Goal: Navigation & Orientation: Find specific page/section

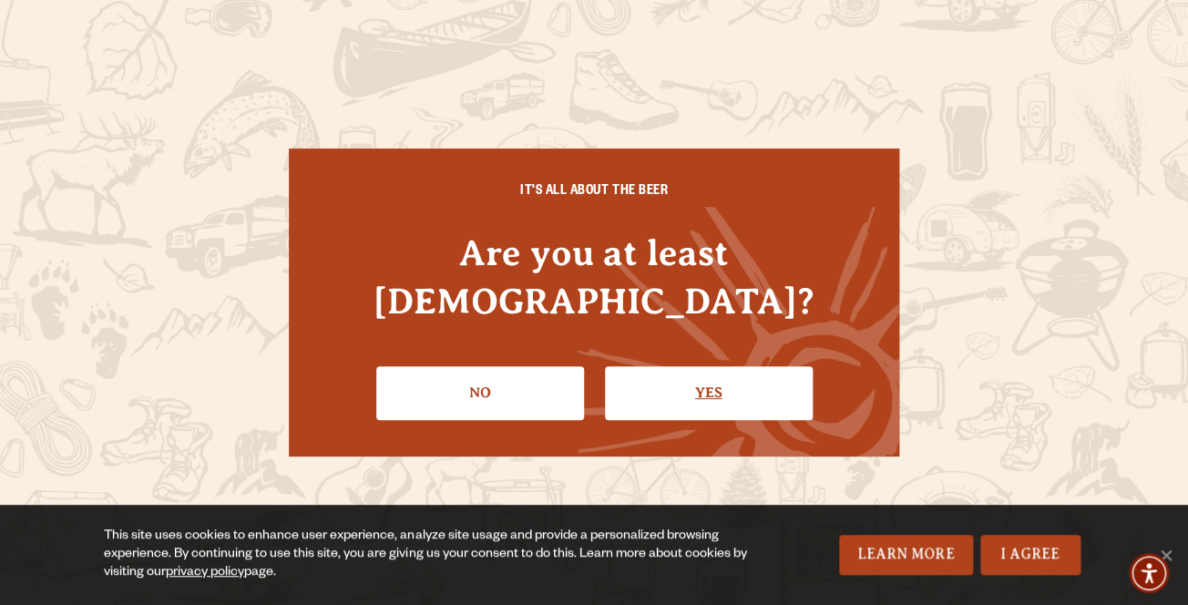
click at [705, 366] on link "Yes" at bounding box center [709, 392] width 208 height 53
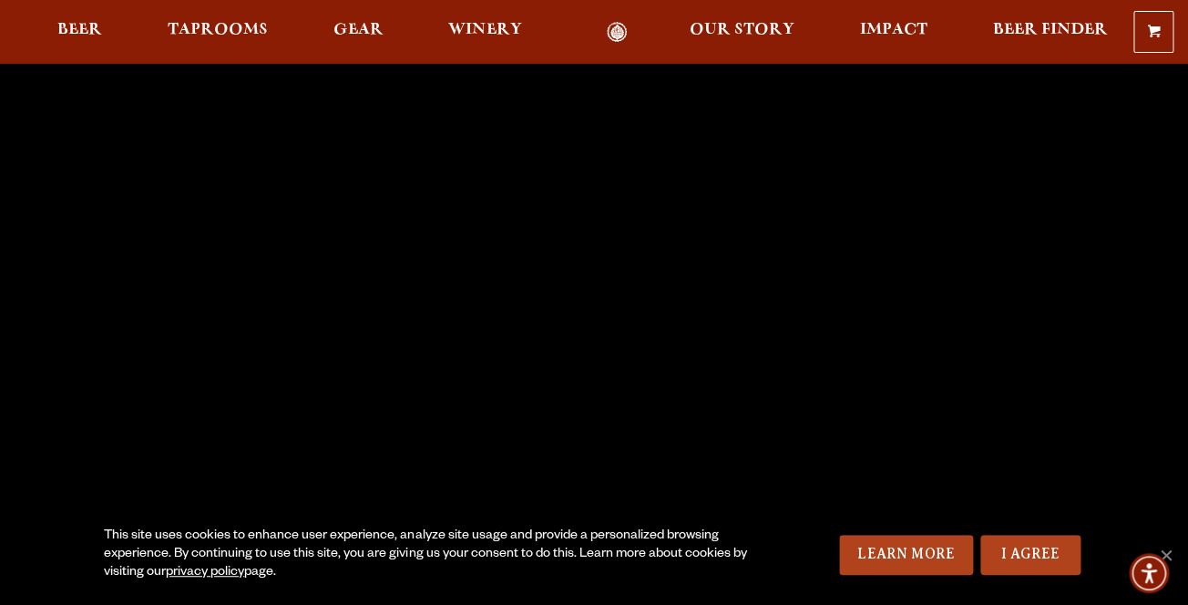
scroll to position [34, 0]
click at [896, 551] on link "Learn More" at bounding box center [906, 555] width 134 height 40
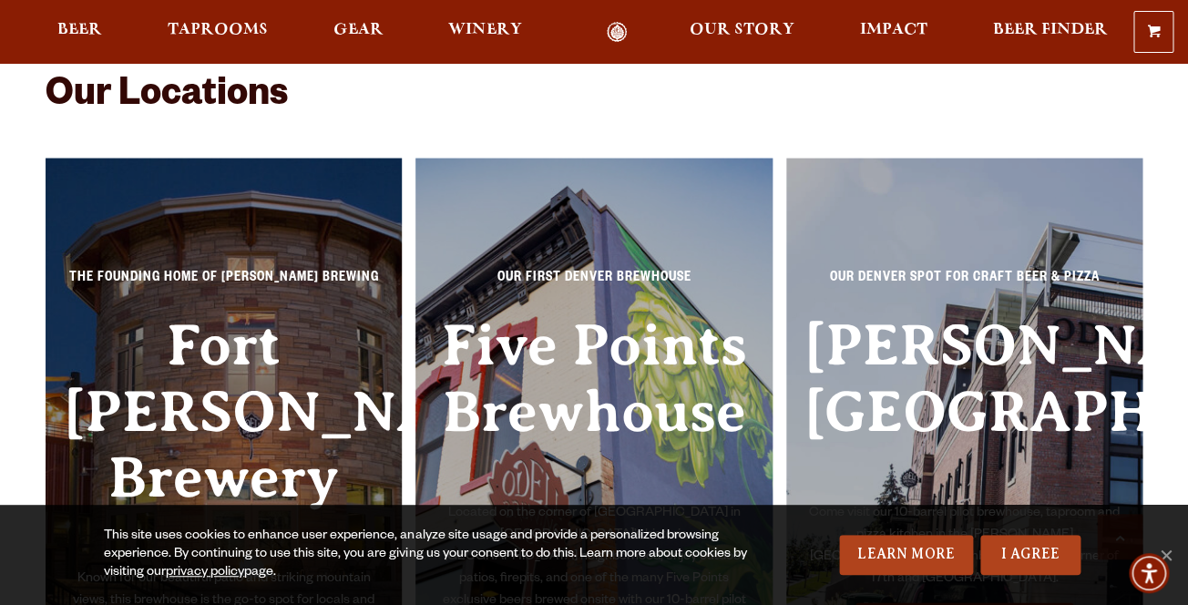
scroll to position [3701, 0]
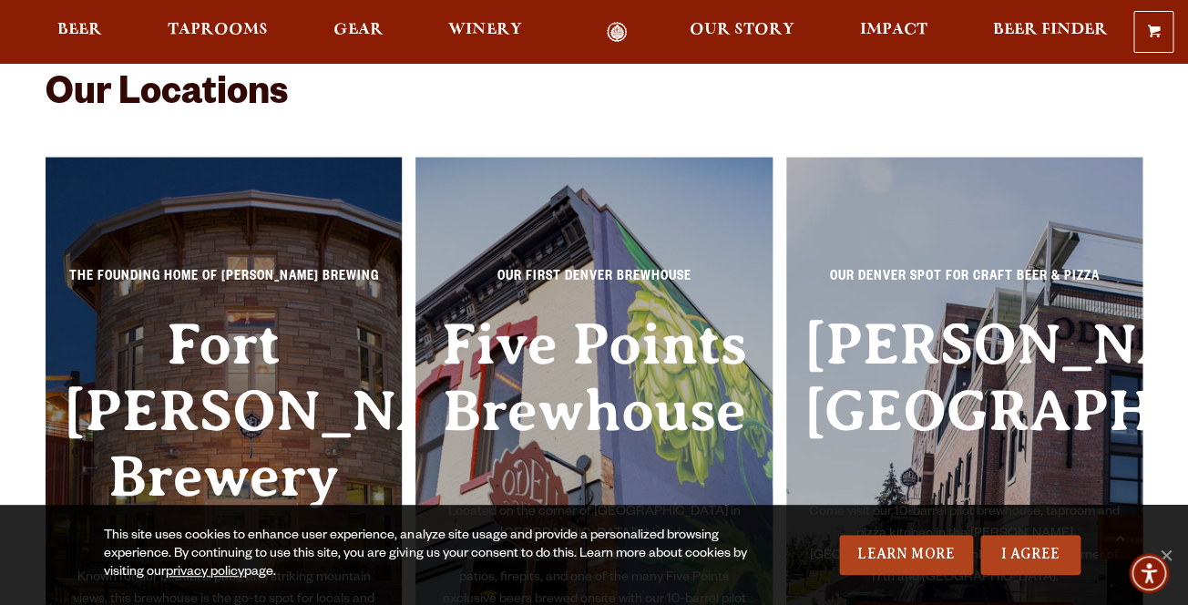
click at [261, 312] on h3 "Fort [PERSON_NAME] Brewery" at bounding box center [224, 440] width 320 height 256
click at [248, 419] on h3 "Fort Collins Brewery" at bounding box center [224, 440] width 320 height 256
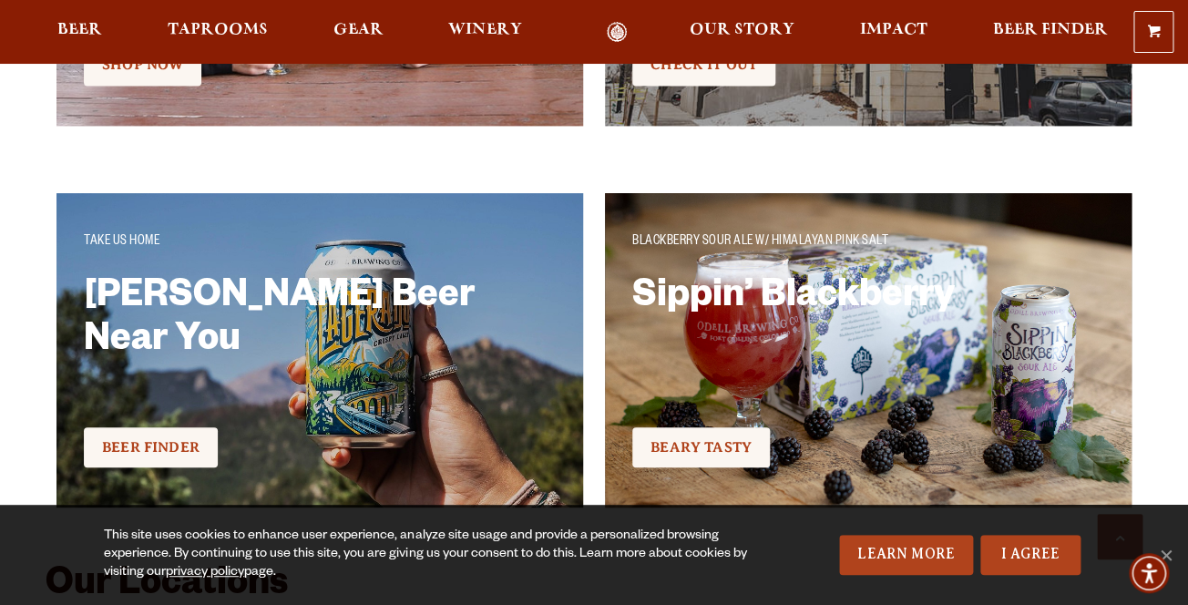
scroll to position [3152, 0]
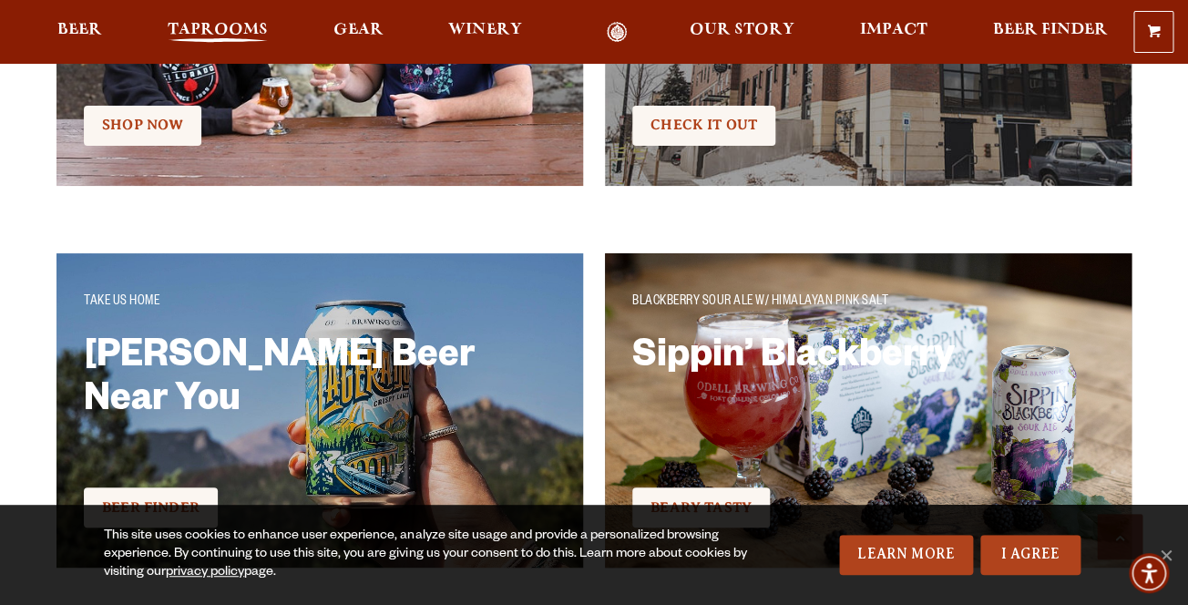
click at [193, 37] on span "Taprooms" at bounding box center [218, 30] width 100 height 15
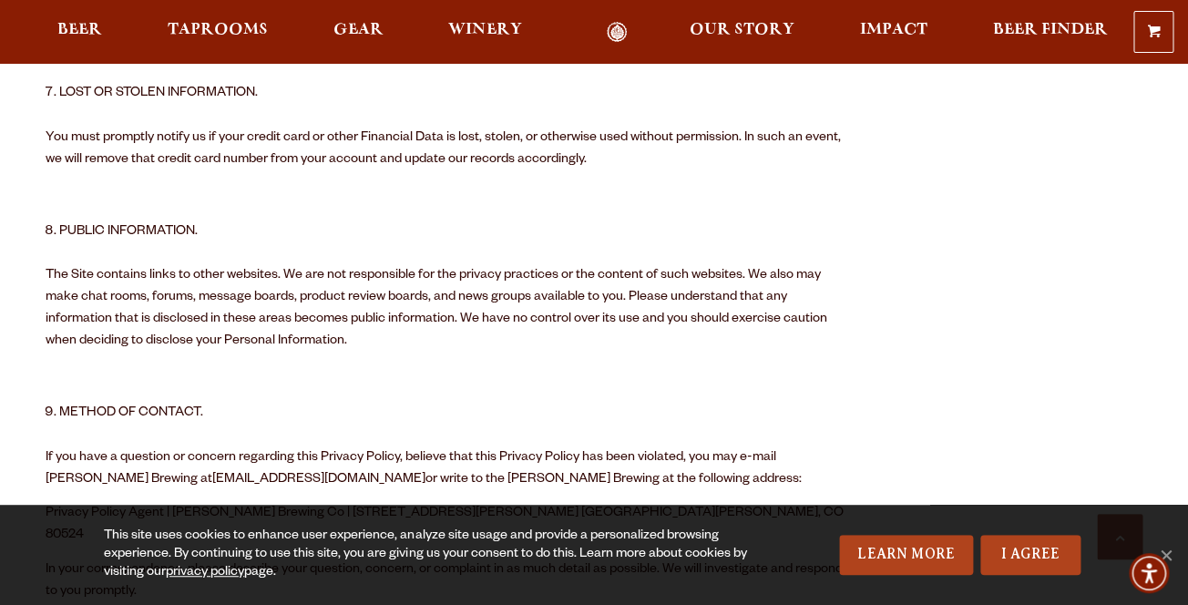
scroll to position [2811, 0]
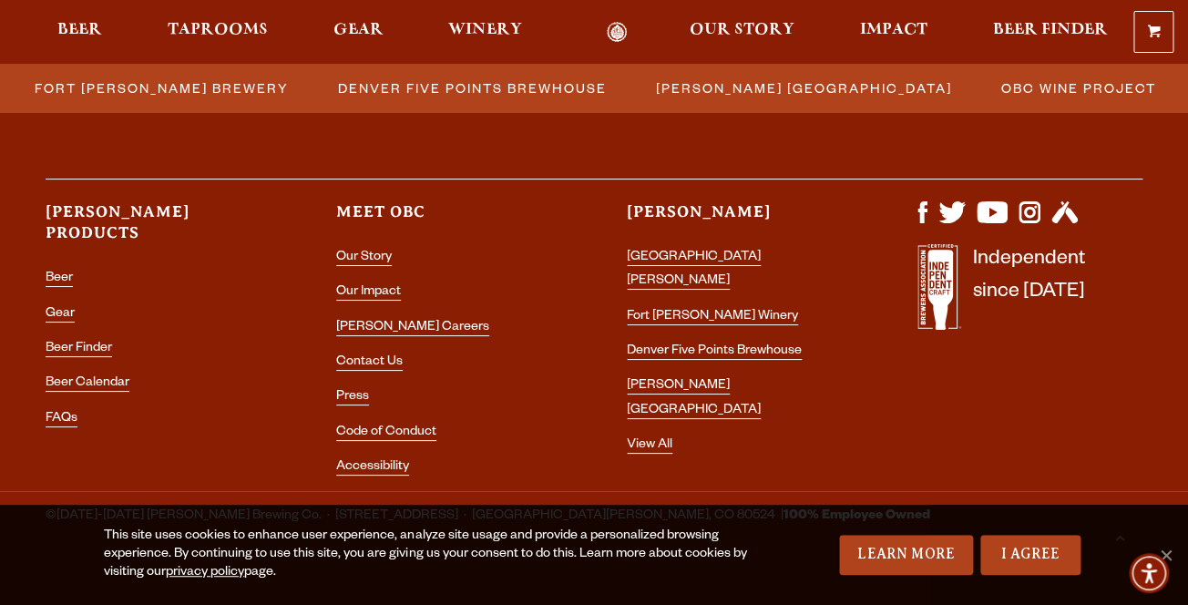
scroll to position [2201, 0]
